Goal: Information Seeking & Learning: Learn about a topic

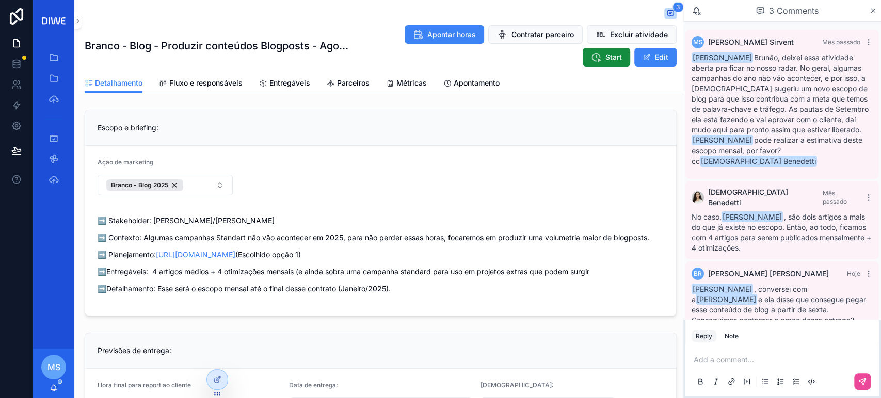
scroll to position [29, 0]
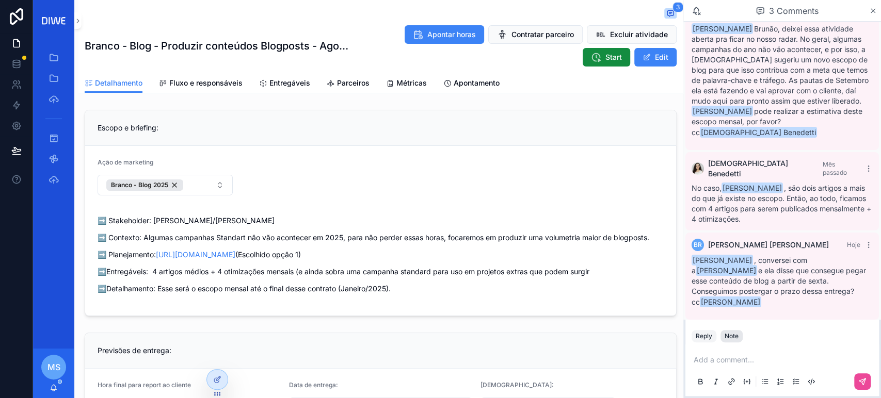
click at [736, 334] on div "Note" at bounding box center [732, 336] width 14 height 8
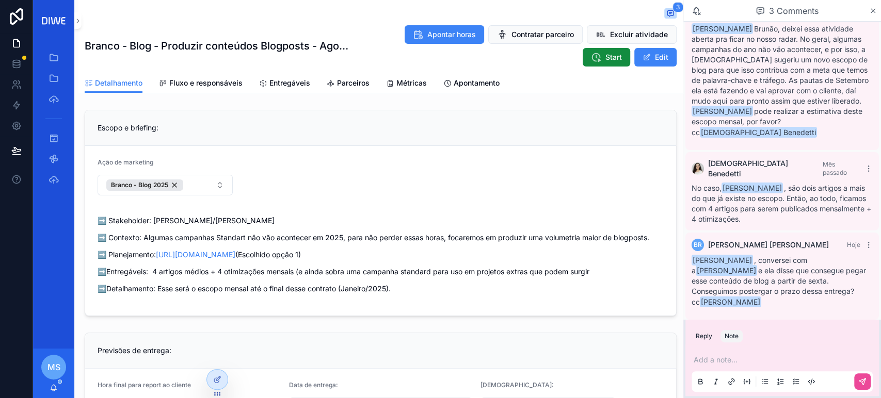
click at [725, 365] on div "Add a note..." at bounding box center [782, 370] width 181 height 43
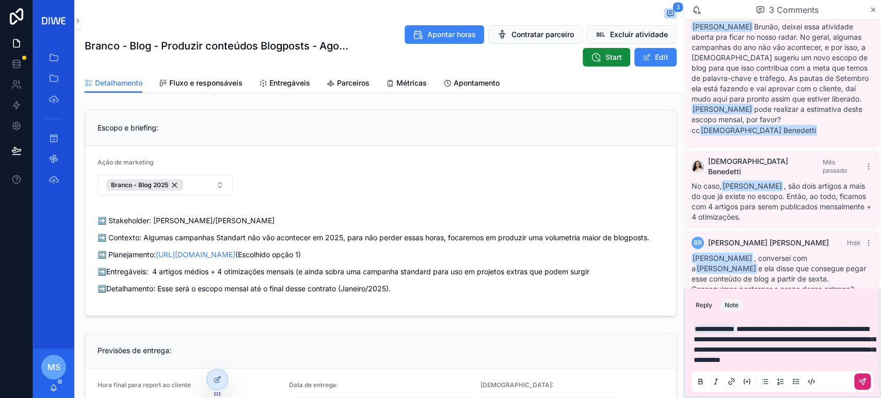
click at [869, 387] on button "scrollable content" at bounding box center [862, 382] width 17 height 17
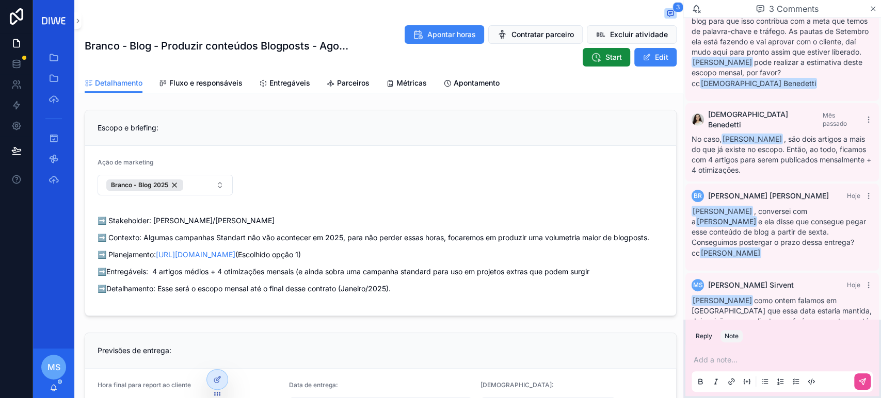
scroll to position [107, 0]
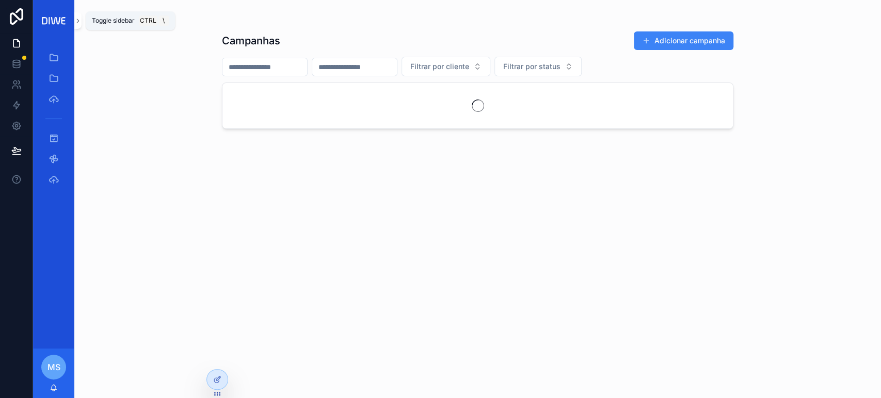
click at [76, 18] on icon "scrollable content" at bounding box center [77, 21] width 7 height 8
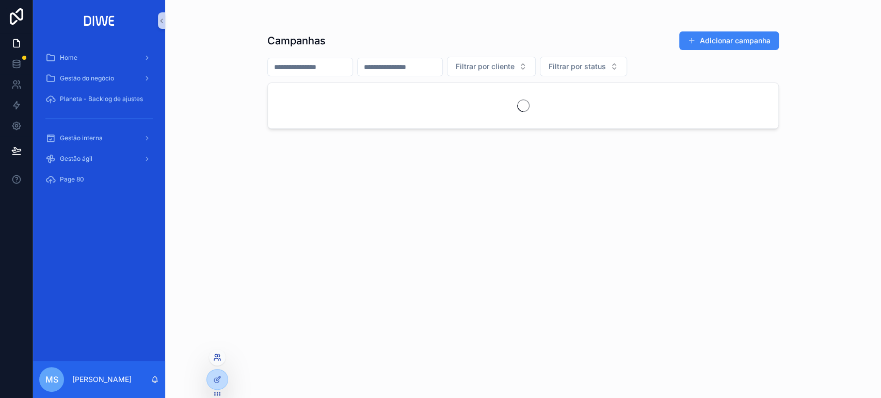
click at [218, 354] on icon at bounding box center [217, 358] width 8 height 8
click at [373, 164] on input "text" at bounding box center [402, 168] width 190 height 17
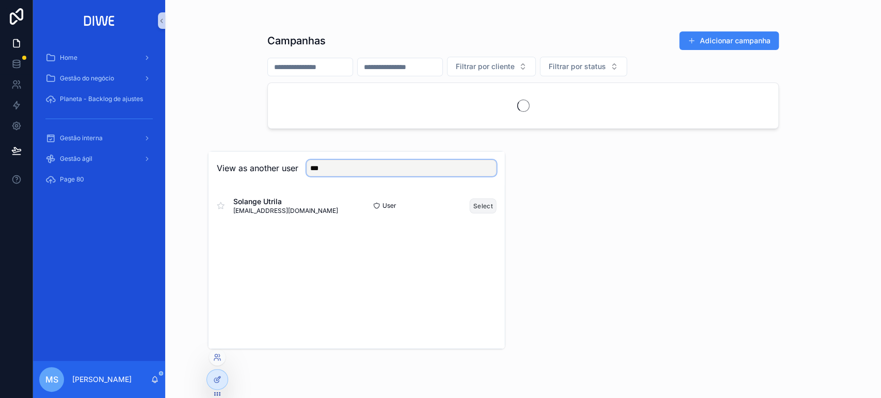
type input "***"
click at [476, 205] on button "Select" at bounding box center [483, 205] width 27 height 15
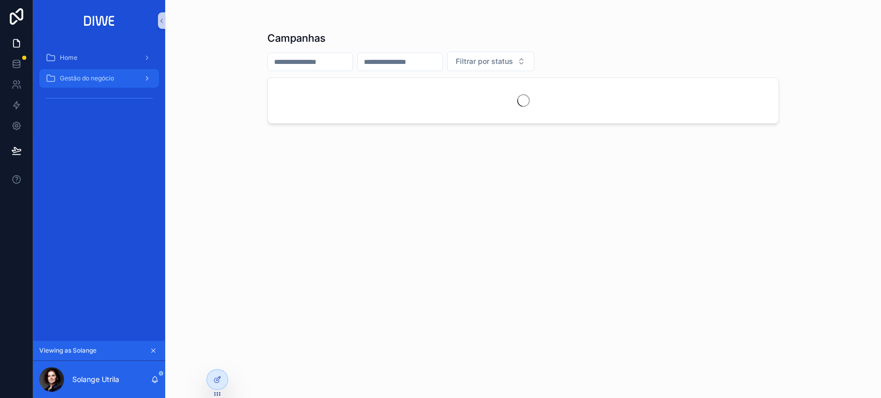
click at [109, 87] on link "Gestão do negócio" at bounding box center [99, 78] width 120 height 19
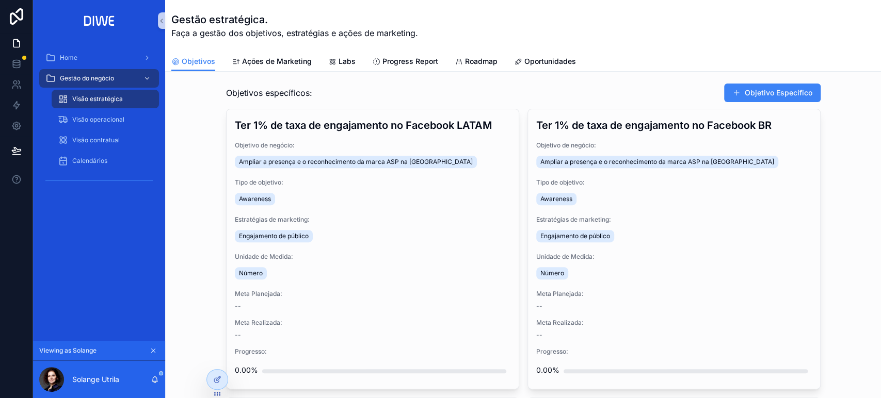
scroll to position [182, 0]
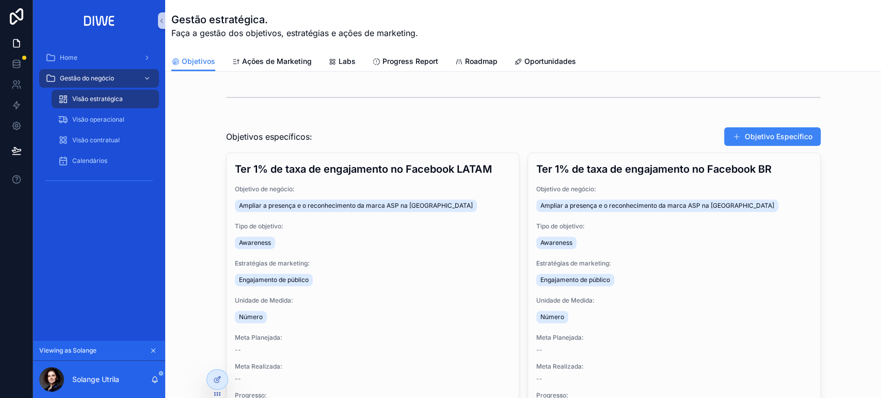
drag, startPoint x: 875, startPoint y: 46, endPoint x: 849, endPoint y: 83, distance: 45.1
click at [855, 83] on div "scrollable content" at bounding box center [522, 98] width 699 height 34
